Goal: Information Seeking & Learning: Find specific fact

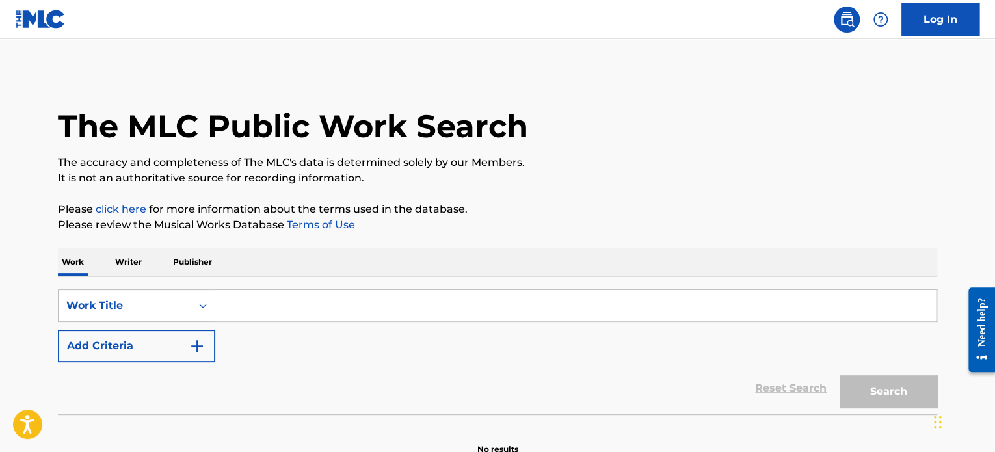
click at [284, 302] on input "Search Form" at bounding box center [575, 305] width 721 height 31
paste input "Everything She Does"
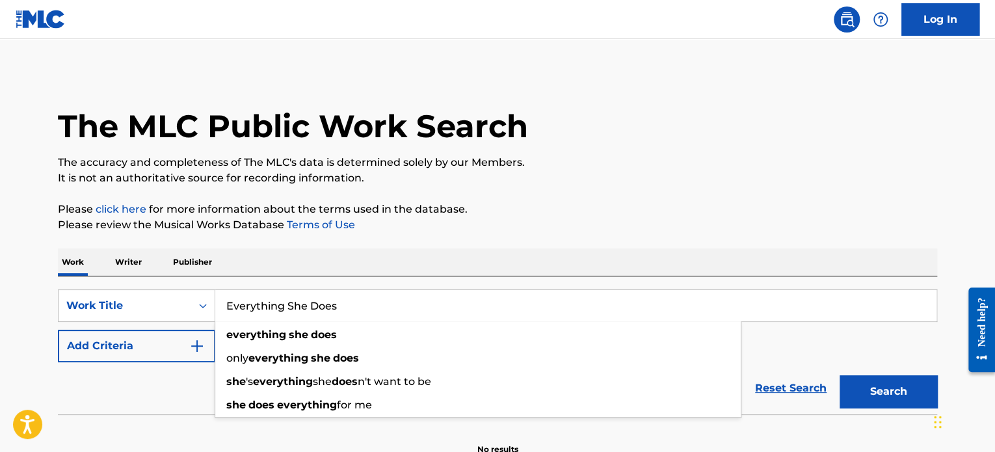
type input "Everything She Does"
click at [190, 347] on img "Search Form" at bounding box center [197, 346] width 16 height 16
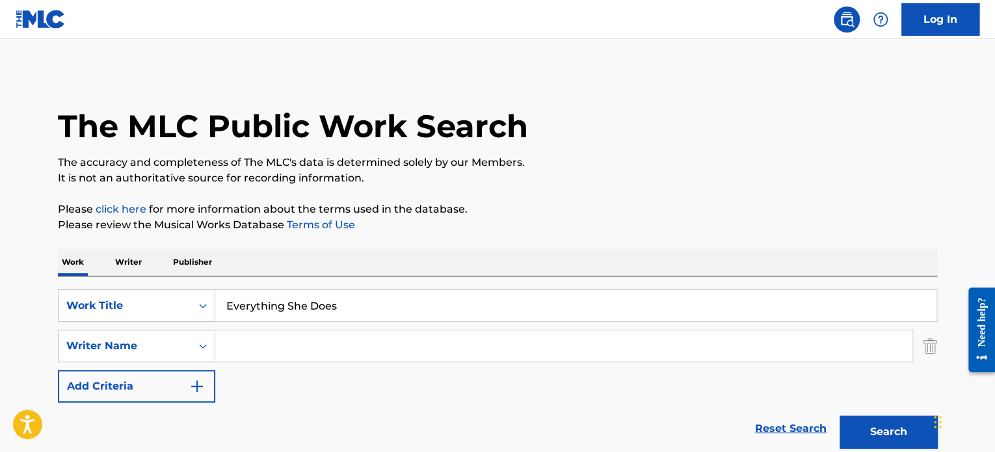
click at [256, 340] on input "Search Form" at bounding box center [563, 345] width 697 height 31
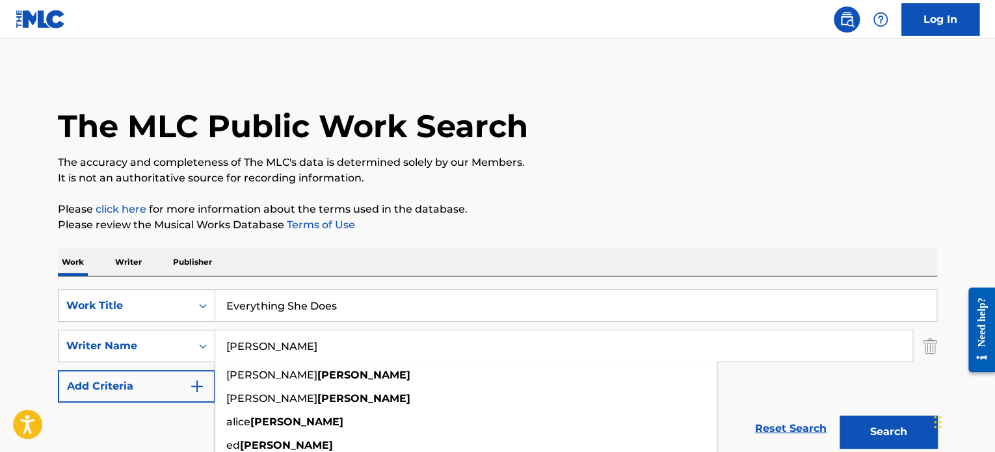
type input "Blankenship"
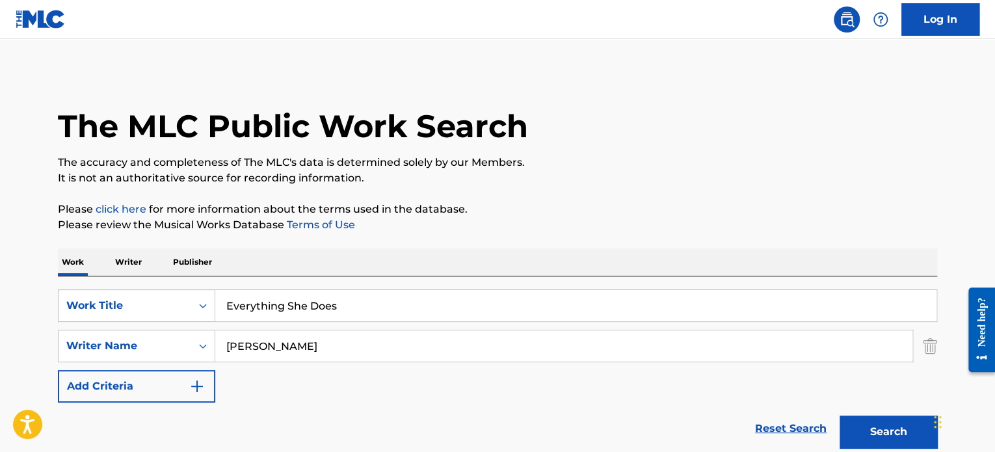
click at [620, 228] on p "Please review the Musical Works Database Terms of Use" at bounding box center [498, 225] width 880 height 16
click at [880, 435] on button "Search" at bounding box center [889, 432] width 98 height 33
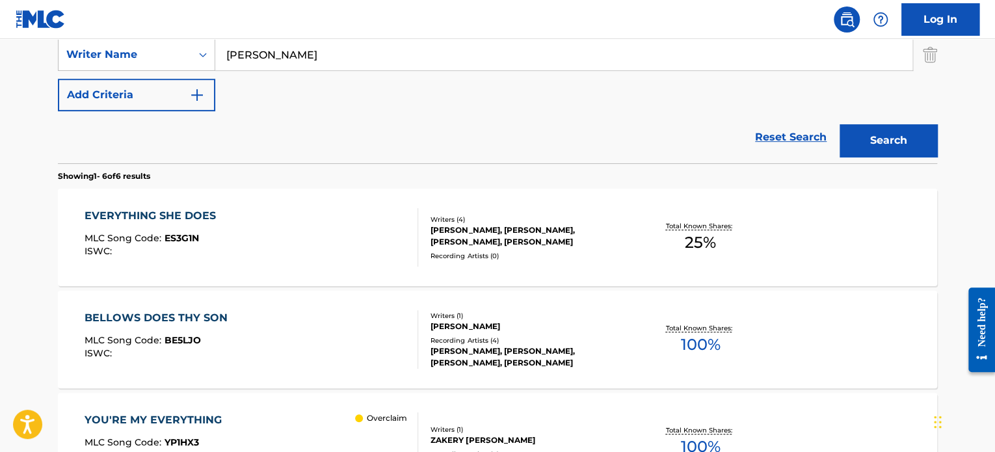
scroll to position [260, 0]
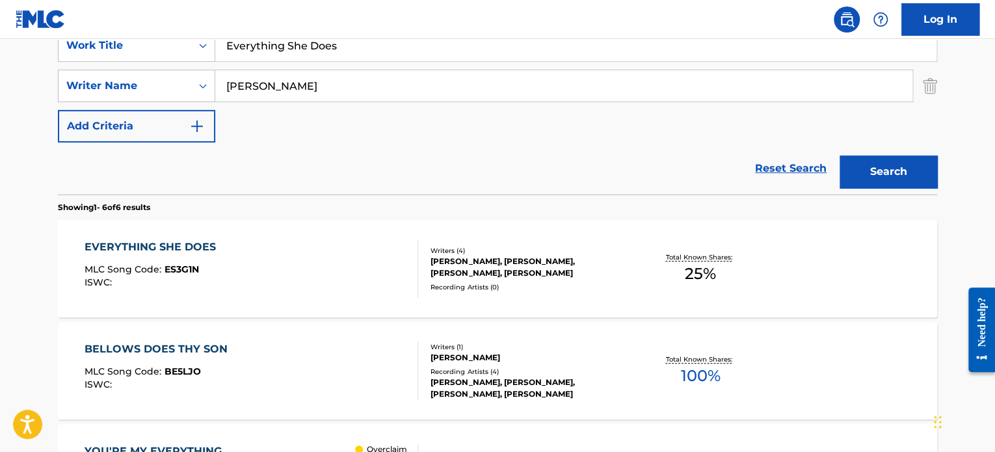
click at [364, 260] on div "EVERYTHING SHE DOES MLC Song Code : ES3G1N ISWC :" at bounding box center [252, 268] width 334 height 59
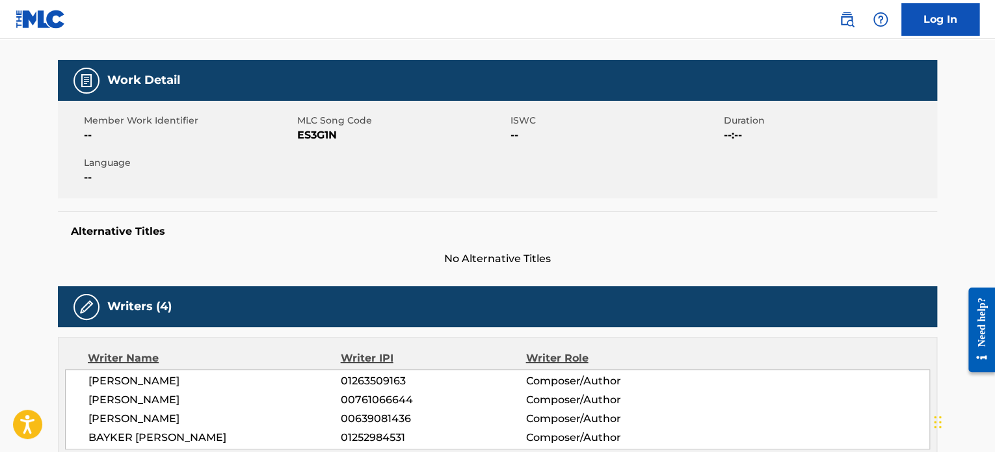
scroll to position [130, 0]
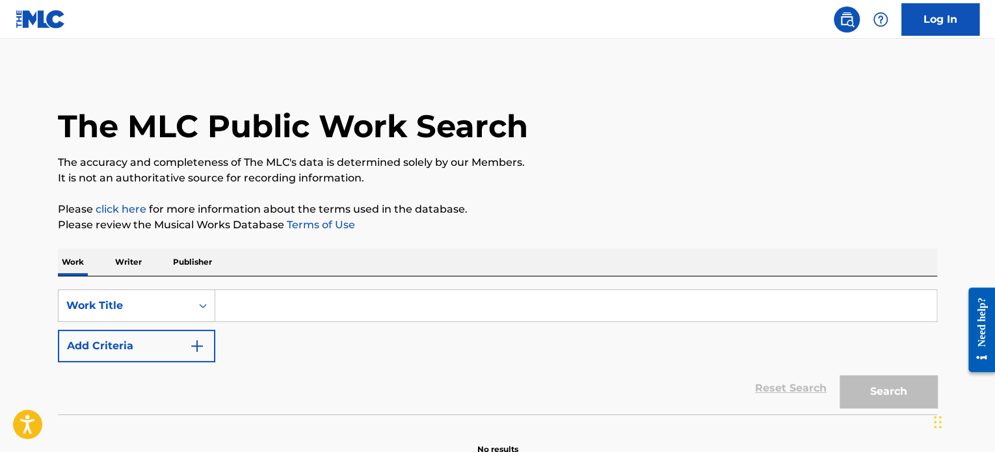
click at [280, 297] on input "Search Form" at bounding box center [575, 305] width 721 height 31
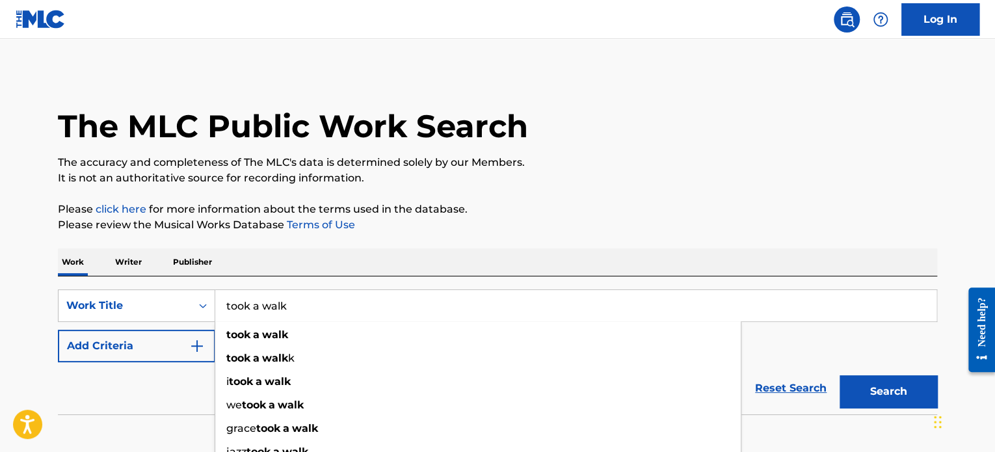
type input "took a walk"
drag, startPoint x: 377, startPoint y: 250, endPoint x: 301, endPoint y: 284, distance: 83.3
click at [375, 250] on div "Work Writer Publisher" at bounding box center [498, 262] width 880 height 27
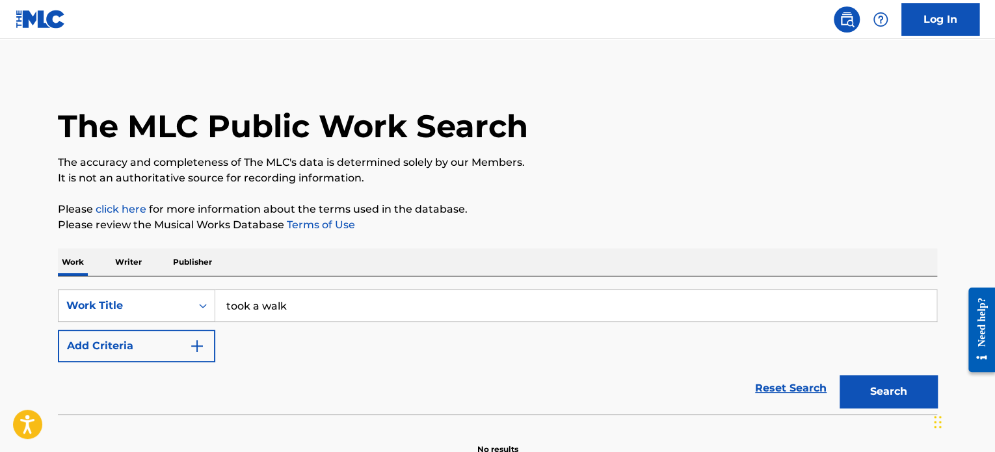
click at [186, 347] on button "Add Criteria" at bounding box center [136, 346] width 157 height 33
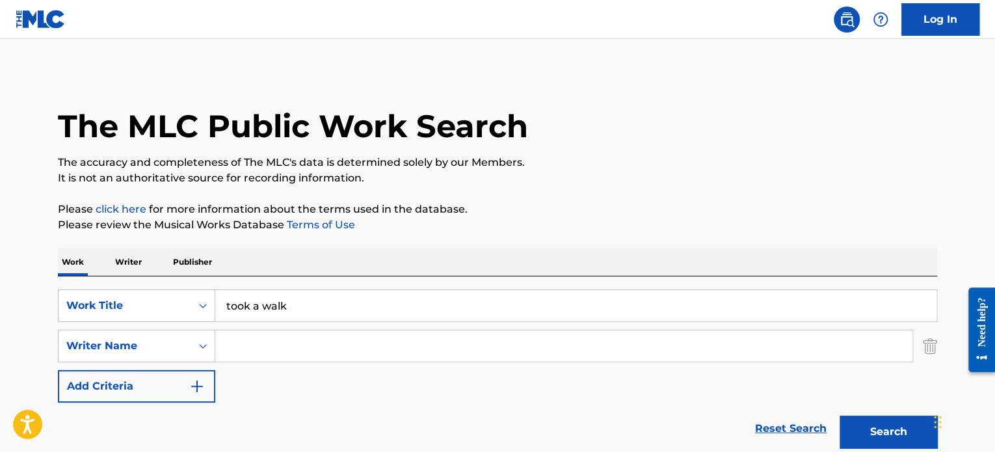
click at [248, 343] on input "Search Form" at bounding box center [563, 345] width 697 height 31
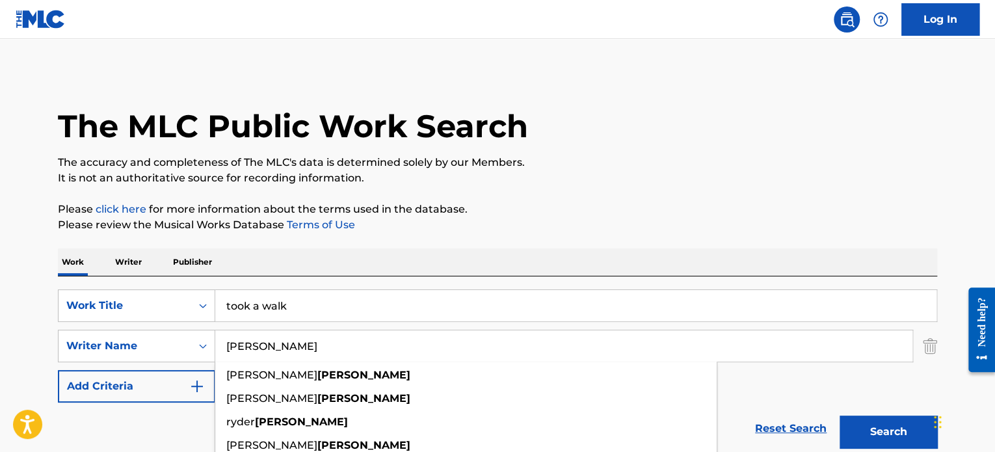
type input "musselman"
click at [511, 230] on p "Please review the Musical Works Database Terms of Use" at bounding box center [498, 225] width 880 height 16
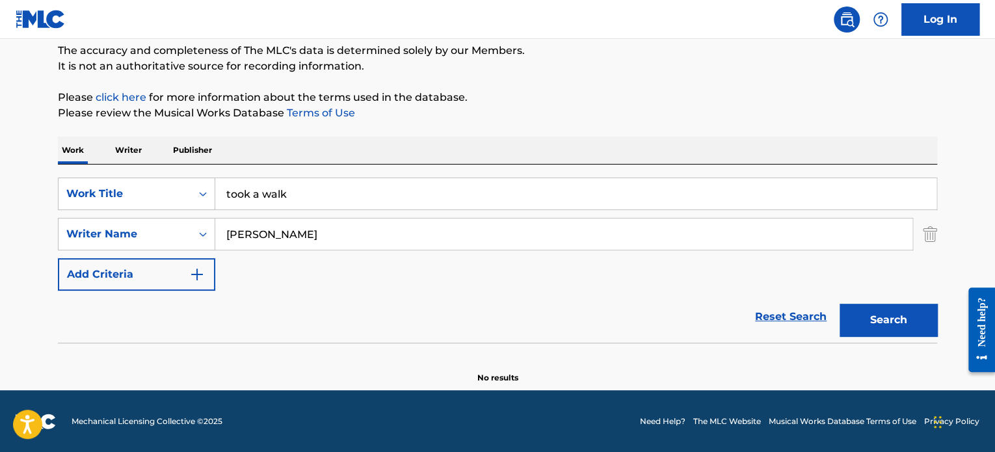
scroll to position [112, 0]
click at [877, 322] on button "Search" at bounding box center [889, 320] width 98 height 33
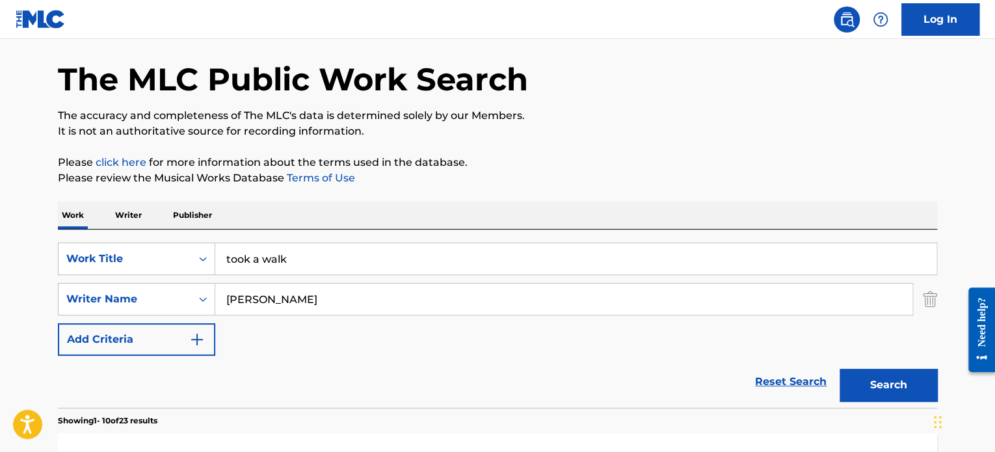
scroll to position [0, 0]
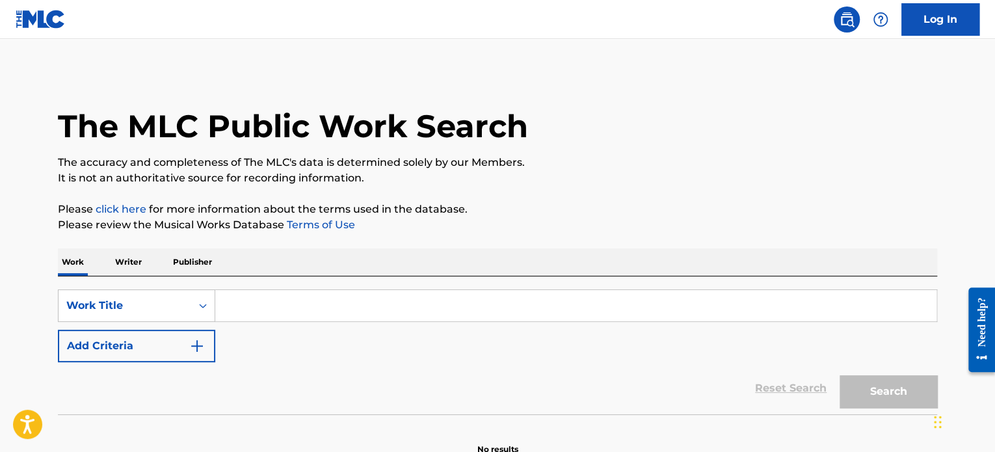
click at [325, 308] on input "Search Form" at bounding box center [575, 305] width 721 height 31
paste input "Love (I Want to Believe It)"
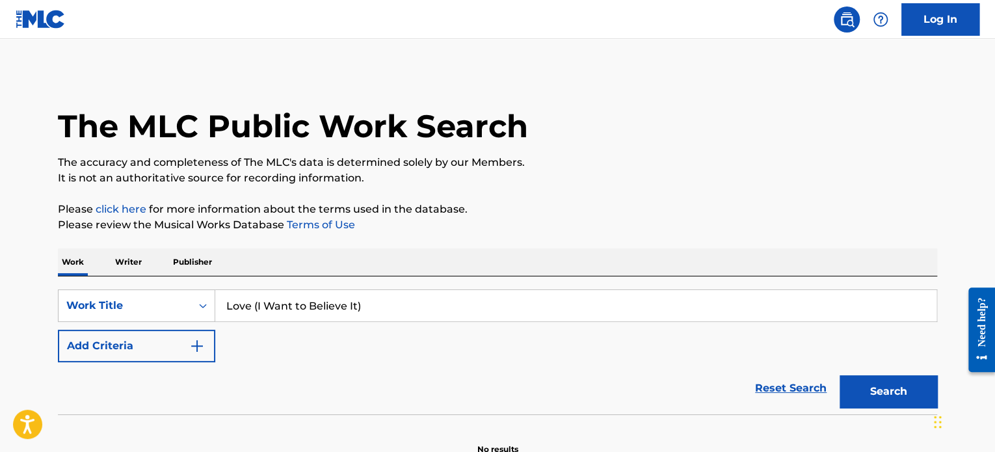
type input "Love (I Want to Believe It)"
click at [888, 382] on button "Search" at bounding box center [889, 391] width 98 height 33
click at [208, 347] on button "Add Criteria" at bounding box center [136, 346] width 157 height 33
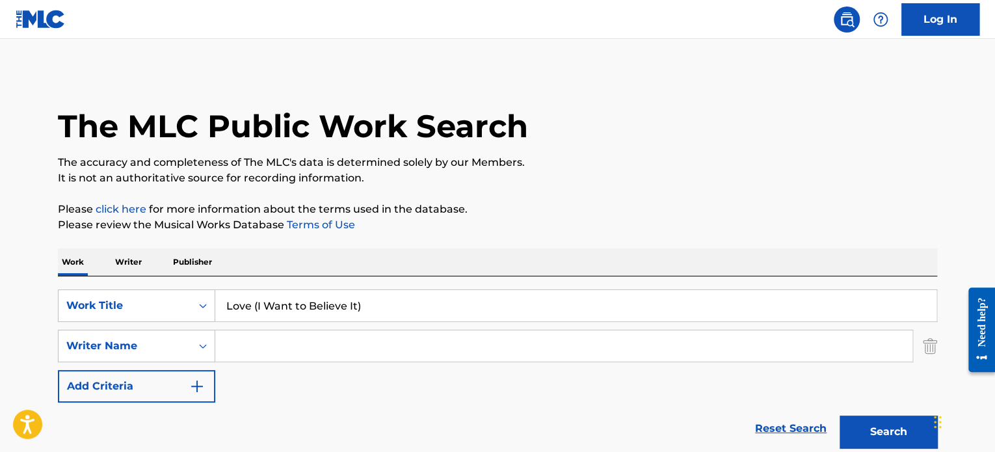
click at [267, 340] on input "Search Form" at bounding box center [563, 345] width 697 height 31
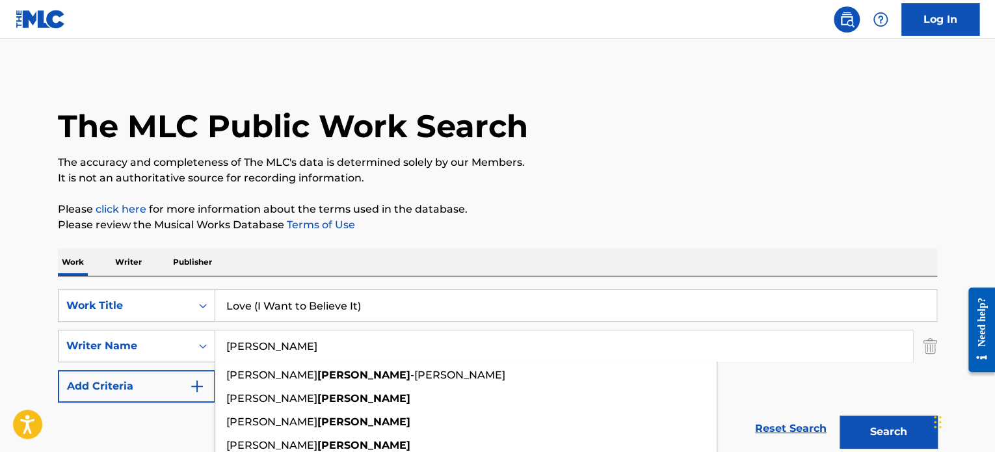
type input "[PERSON_NAME]"
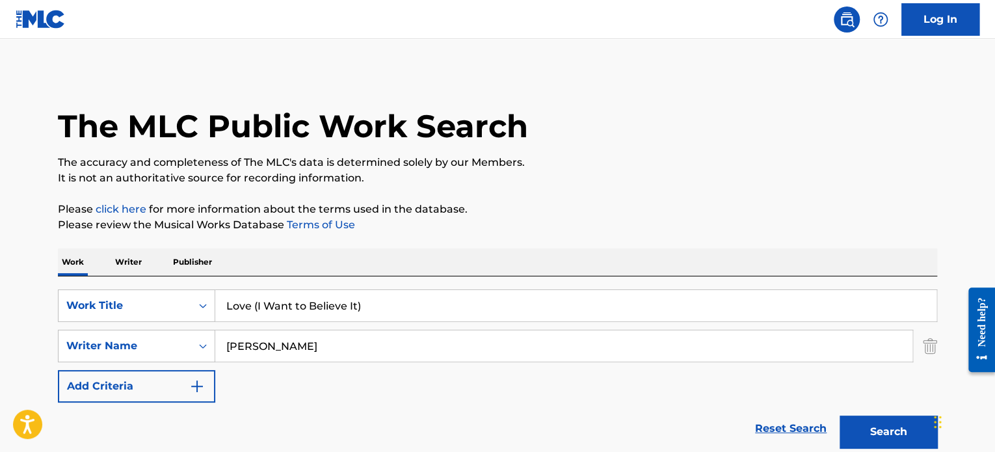
click at [873, 434] on button "Search" at bounding box center [889, 432] width 98 height 33
drag, startPoint x: 387, startPoint y: 302, endPoint x: 189, endPoint y: 304, distance: 197.8
click at [189, 304] on div "SearchWithCriteria025e4046-b466-4d10-bca4-891ad809699c Work Title Love (I Want …" at bounding box center [498, 305] width 880 height 33
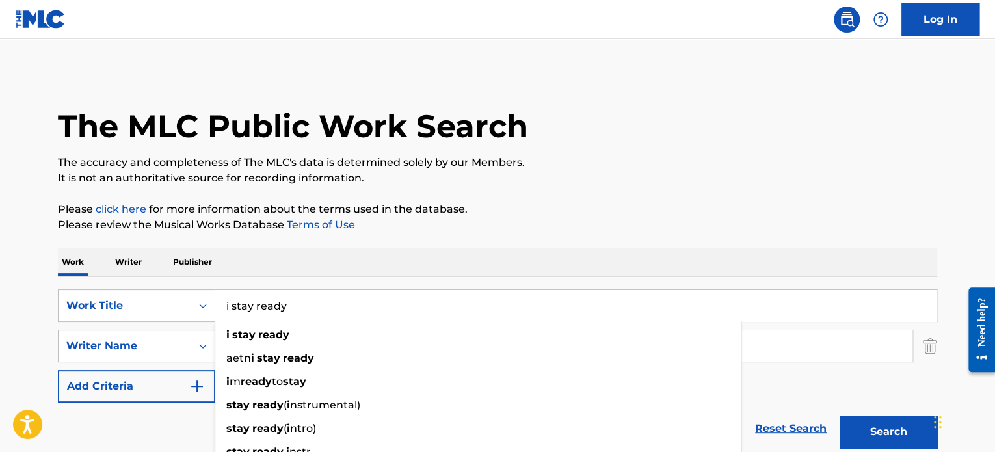
type input "i stay ready"
click at [662, 206] on p "Please click here for more information about the terms used in the database." at bounding box center [498, 210] width 880 height 16
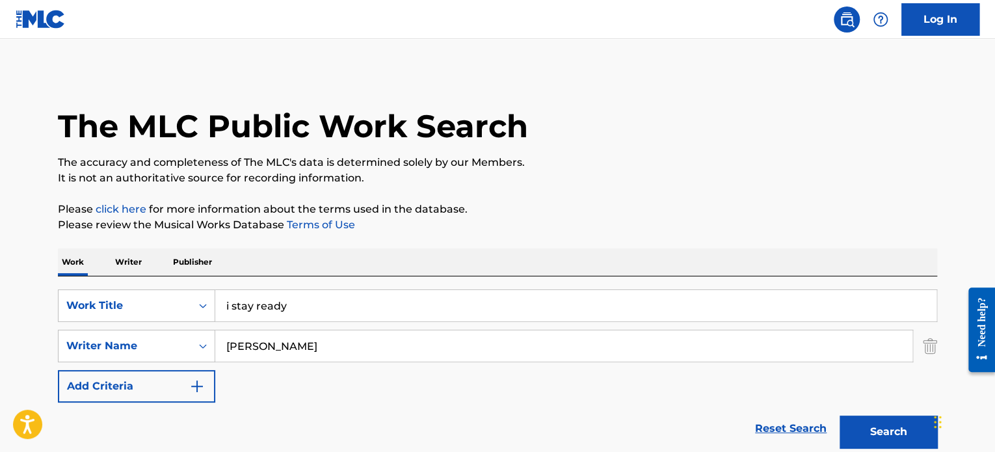
drag, startPoint x: 300, startPoint y: 361, endPoint x: 203, endPoint y: 370, distance: 97.4
click at [190, 373] on div "SearchWithCriteria025e4046-b466-4d10-bca4-891ad809699c Work Title i stay ready …" at bounding box center [498, 345] width 880 height 113
click at [874, 422] on button "Search" at bounding box center [889, 432] width 98 height 33
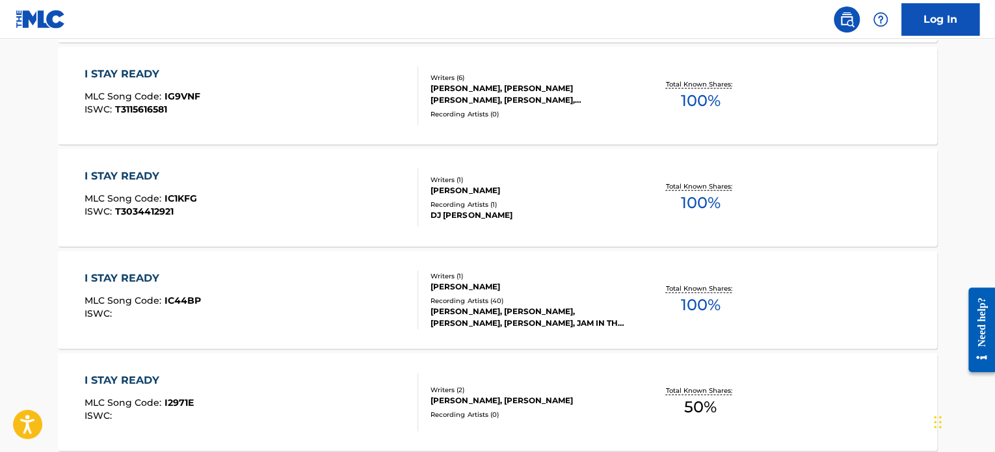
scroll to position [805, 0]
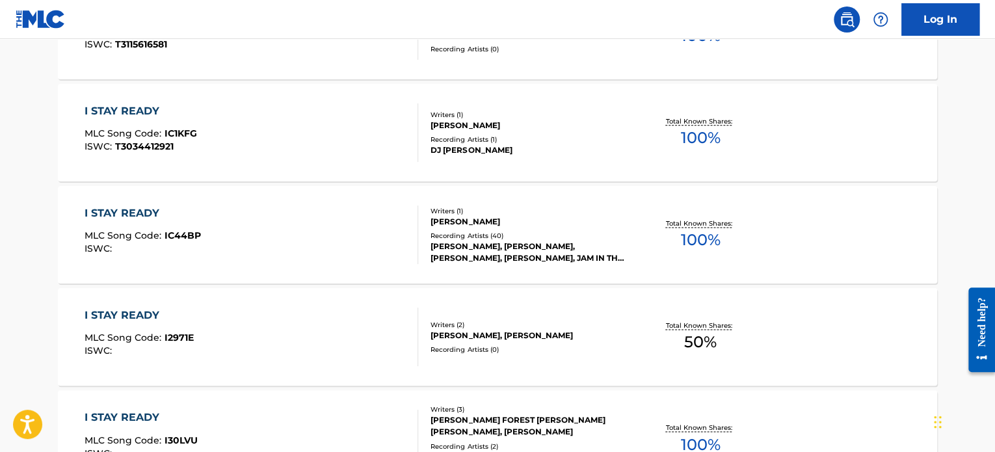
click at [390, 237] on div "I STAY READY MLC Song Code : IC44BP ISWC :" at bounding box center [252, 235] width 334 height 59
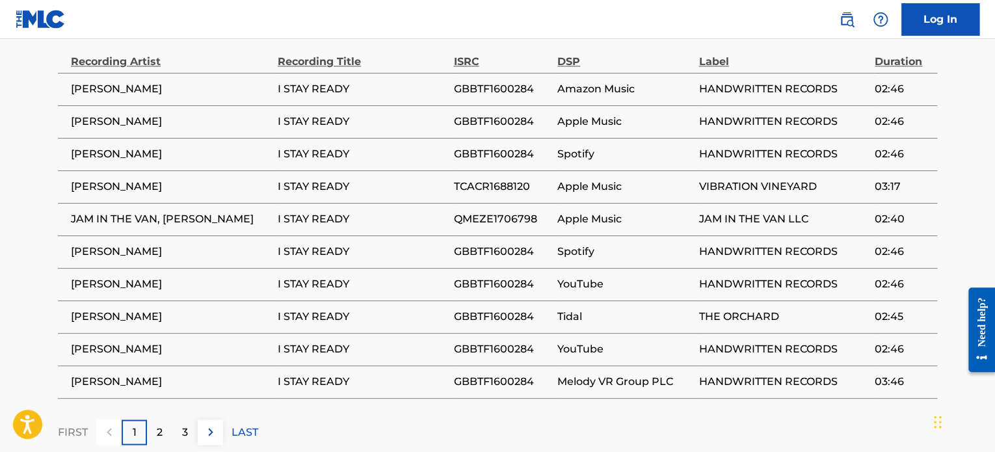
scroll to position [906, 0]
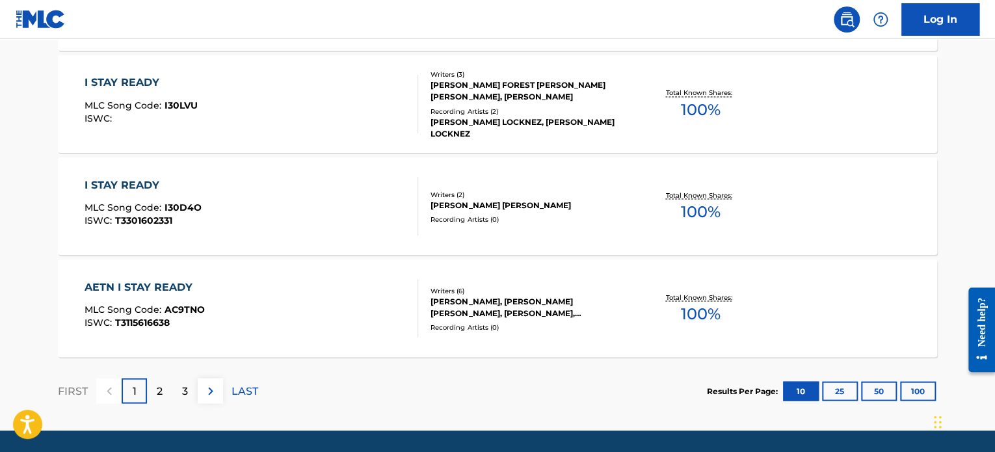
scroll to position [1180, 0]
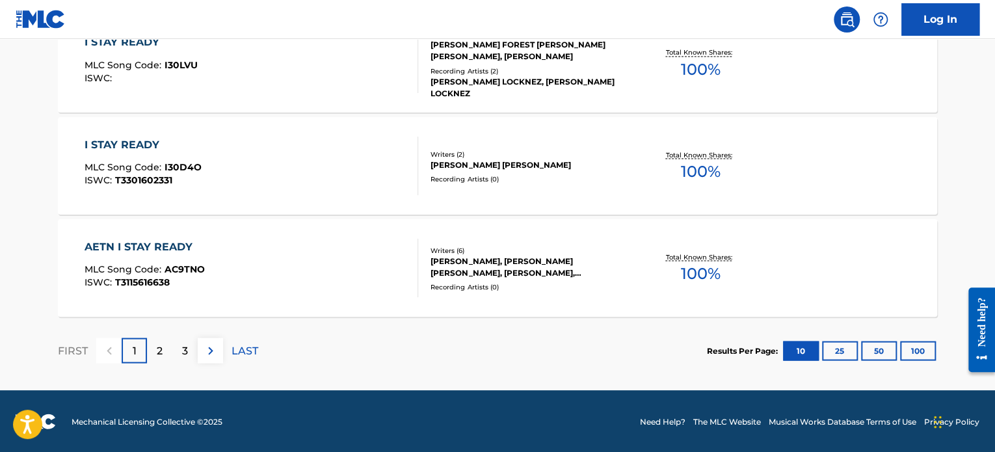
click at [162, 348] on p "2" at bounding box center [160, 351] width 6 height 16
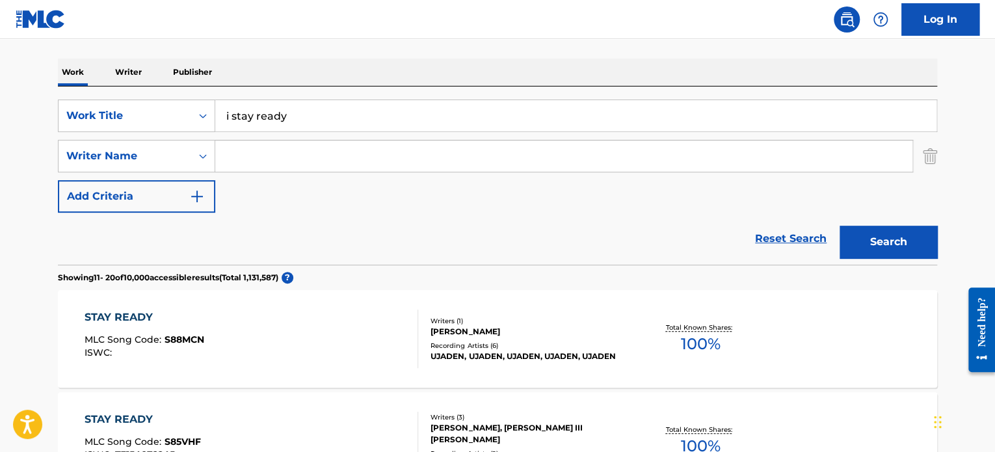
scroll to position [0, 0]
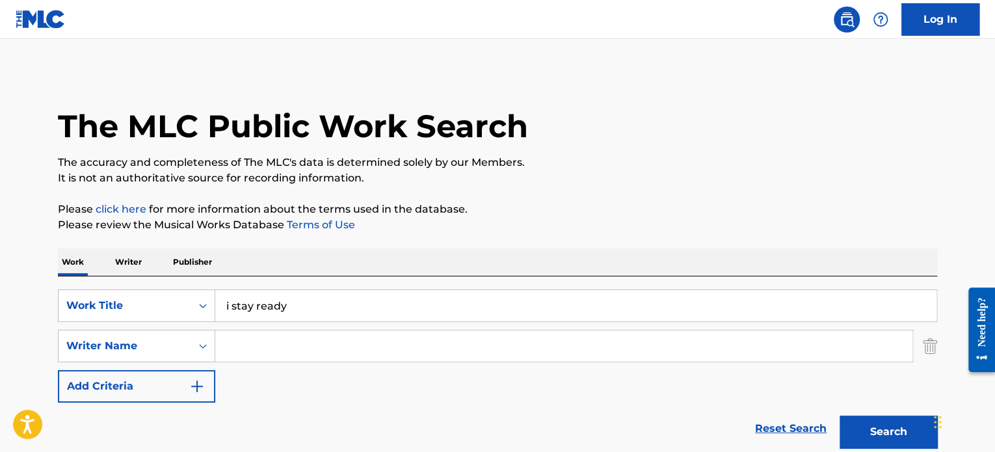
click at [289, 351] on input "Search Form" at bounding box center [563, 345] width 697 height 31
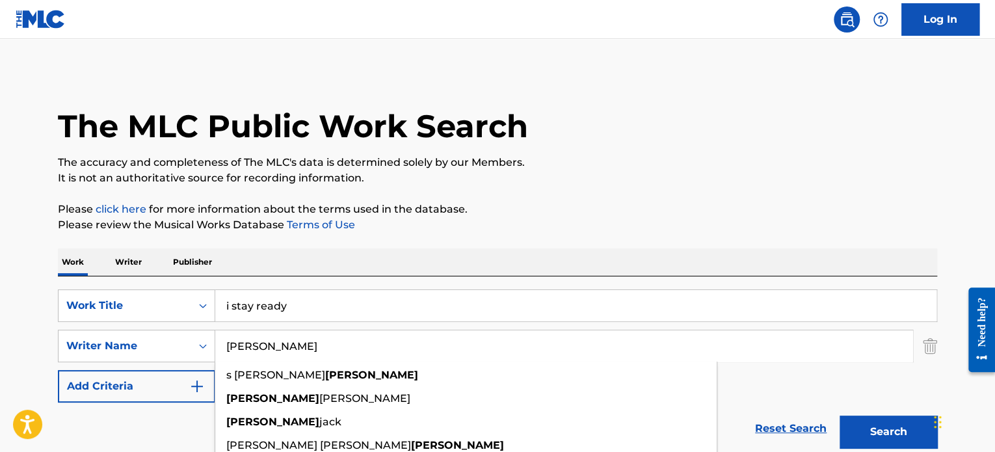
type input "[PERSON_NAME]"
click at [840, 416] on button "Search" at bounding box center [889, 432] width 98 height 33
